Goal: Information Seeking & Learning: Check status

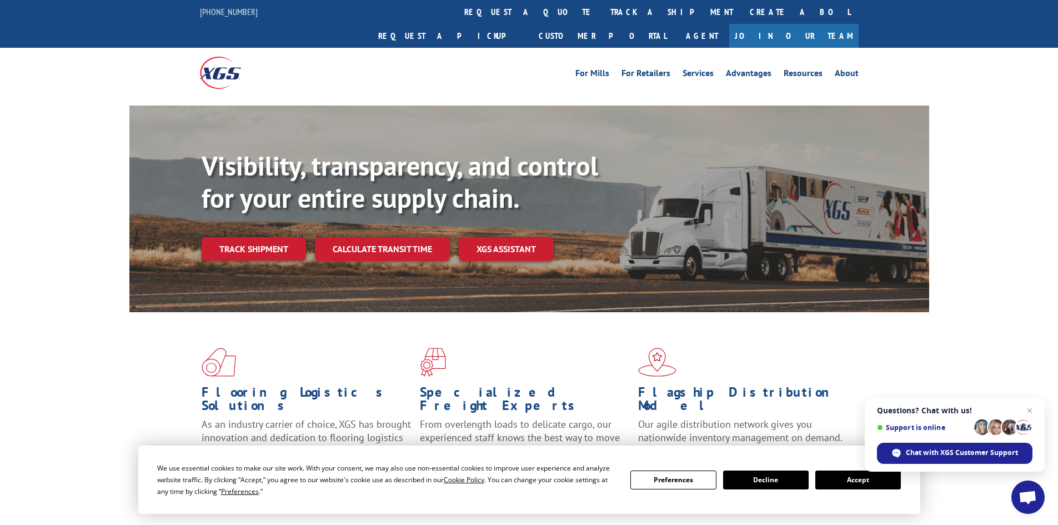
click at [259, 237] on link "Track shipment" at bounding box center [254, 248] width 104 height 23
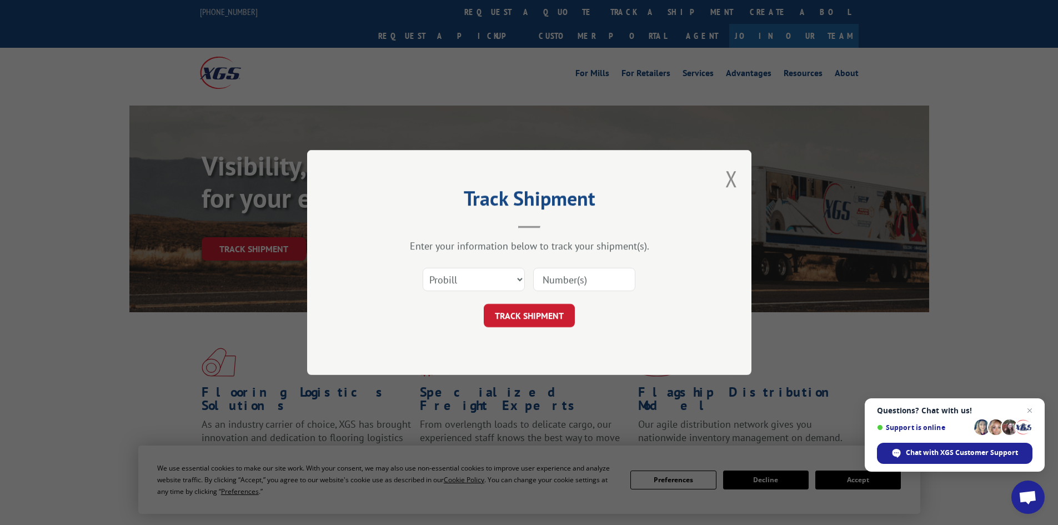
click at [566, 280] on input at bounding box center [584, 279] width 102 height 23
paste input "32501020"
type input "32501020"
click at [498, 273] on select "Select category... Probill BOL PO" at bounding box center [474, 279] width 102 height 23
select select "po"
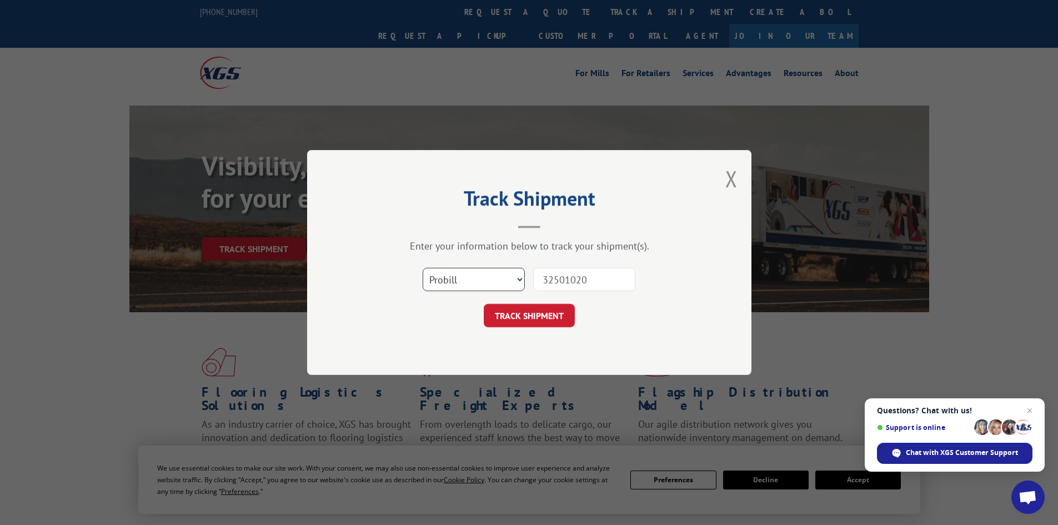
click at [423, 268] on select "Select category... Probill BOL PO" at bounding box center [474, 279] width 102 height 23
click at [539, 318] on button "TRACK SHIPMENT" at bounding box center [529, 315] width 91 height 23
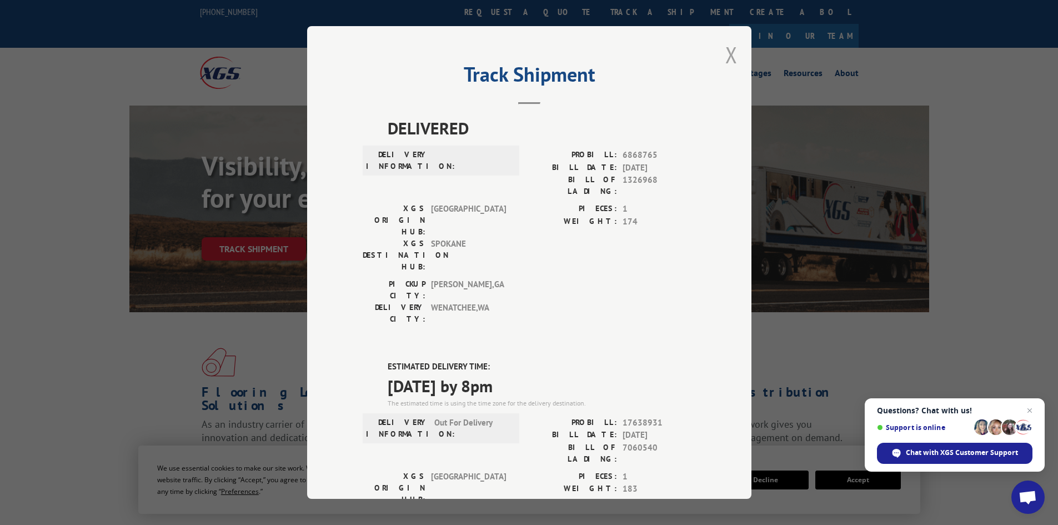
click at [732, 51] on button "Close modal" at bounding box center [731, 54] width 12 height 29
